Goal: Task Accomplishment & Management: Complete application form

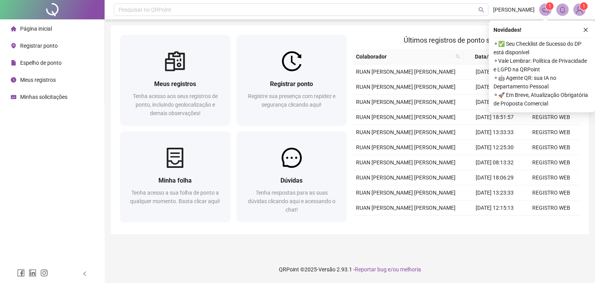
click at [581, 34] on div "Novidades !" at bounding box center [542, 29] width 97 height 9
click at [584, 30] on icon "close" at bounding box center [585, 29] width 5 height 5
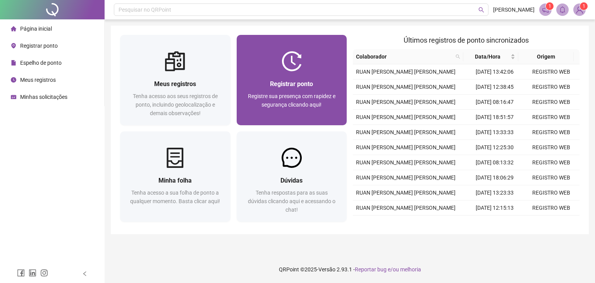
click at [275, 73] on div "Registrar ponto Registre sua presença com rapidez e segurança clicando aqui!" at bounding box center [292, 98] width 110 height 54
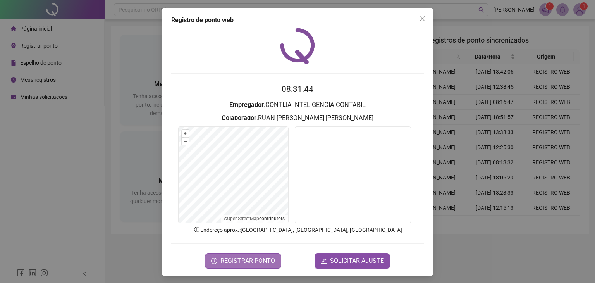
click at [271, 257] on span "REGISTRAR PONTO" at bounding box center [248, 260] width 55 height 9
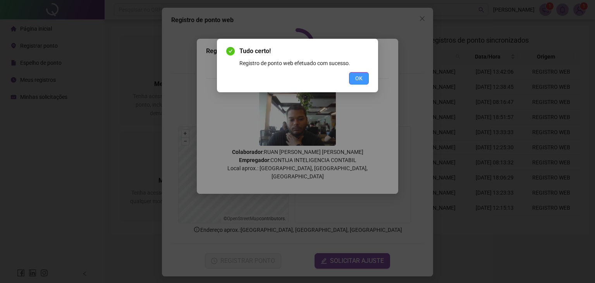
click at [358, 79] on span "OK" at bounding box center [358, 78] width 7 height 9
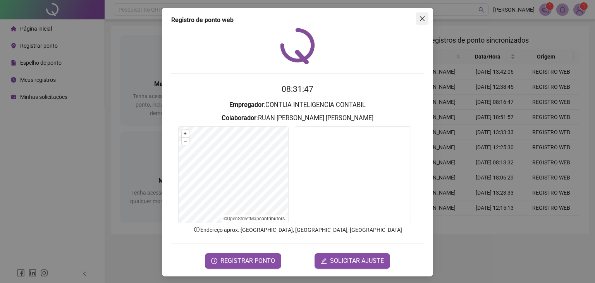
click at [422, 19] on icon "close" at bounding box center [422, 19] width 6 height 6
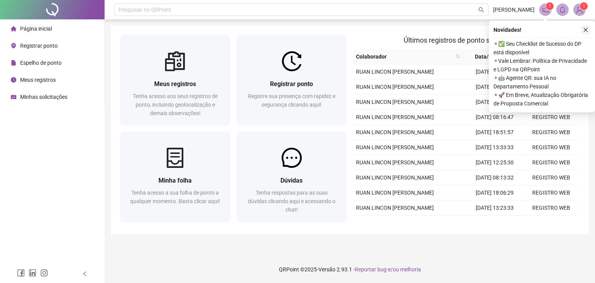
click at [587, 31] on icon "close" at bounding box center [586, 30] width 4 height 4
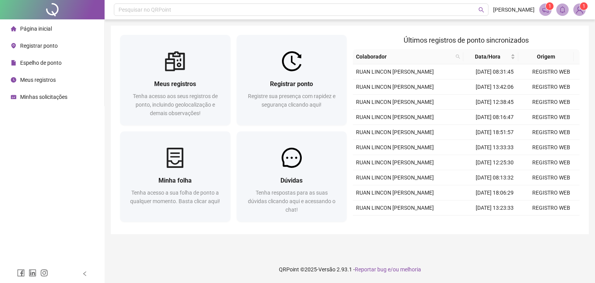
click at [455, 255] on div "Pesquisar no QRPoint RUAN AZEVEDO 1 1 Meus registros Tenha acesso aos seus regi…" at bounding box center [350, 141] width 491 height 283
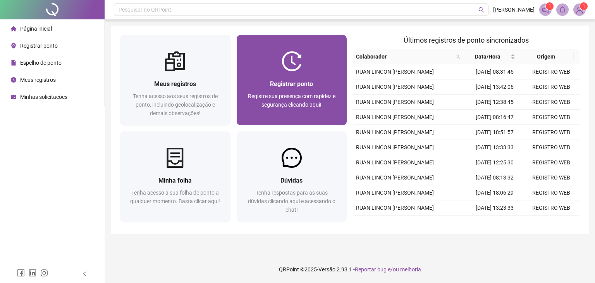
click at [293, 74] on div "Registrar ponto Registre sua presença com rapidez e segurança clicando aqui!" at bounding box center [292, 98] width 110 height 54
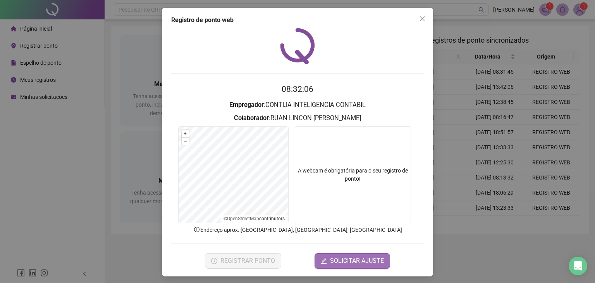
click at [342, 267] on button "SOLICITAR AJUSTE" at bounding box center [353, 261] width 76 height 16
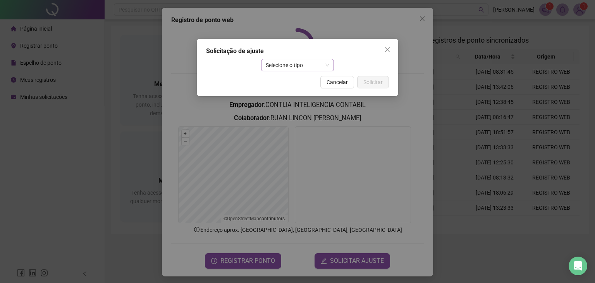
click at [297, 69] on span "Selecione o tipo" at bounding box center [298, 65] width 64 height 12
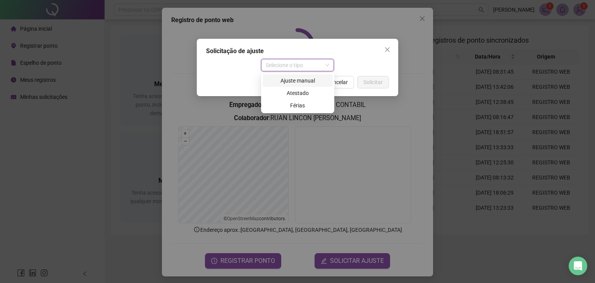
click at [298, 81] on div "Ajuste manual" at bounding box center [297, 80] width 61 height 9
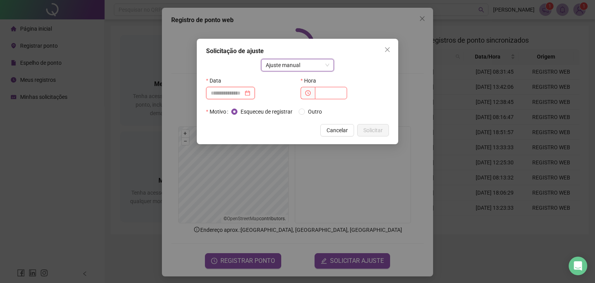
click at [239, 94] on input at bounding box center [227, 93] width 33 height 9
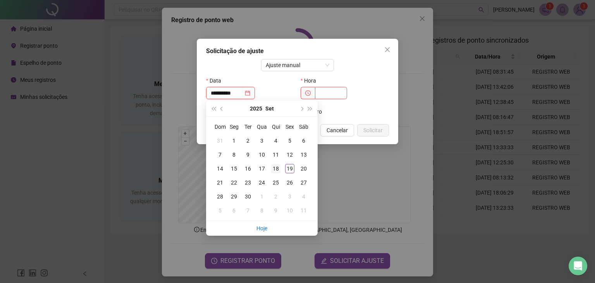
type input "**********"
click at [278, 172] on div "18" at bounding box center [275, 168] width 9 height 9
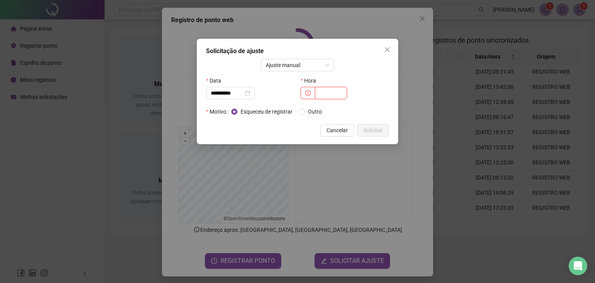
click at [321, 97] on input "text" at bounding box center [331, 93] width 32 height 12
type input "*****"
click at [291, 124] on div "Cancelar Solicitar" at bounding box center [297, 130] width 183 height 12
click at [380, 133] on span "Solicitar" at bounding box center [373, 130] width 19 height 9
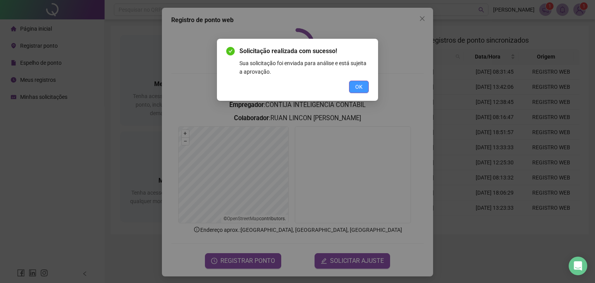
click at [361, 90] on span "OK" at bounding box center [358, 87] width 7 height 9
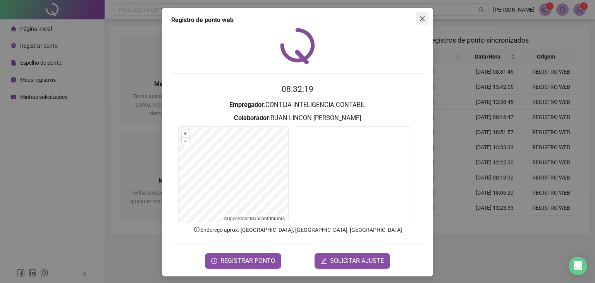
click at [420, 18] on icon "close" at bounding box center [422, 18] width 5 height 5
